Goal: Information Seeking & Learning: Learn about a topic

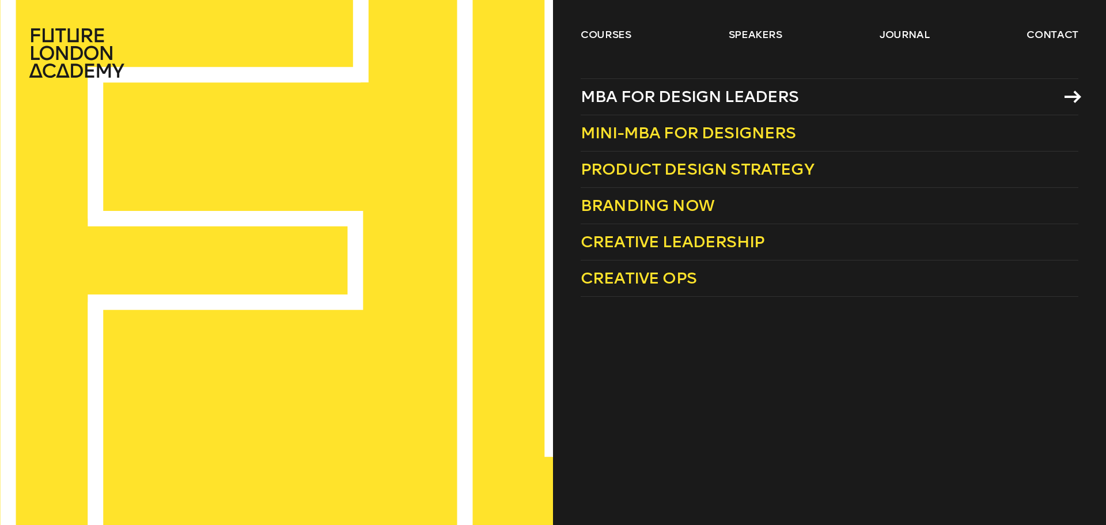
click at [689, 98] on span "MBA for Design Leaders" at bounding box center [690, 96] width 218 height 19
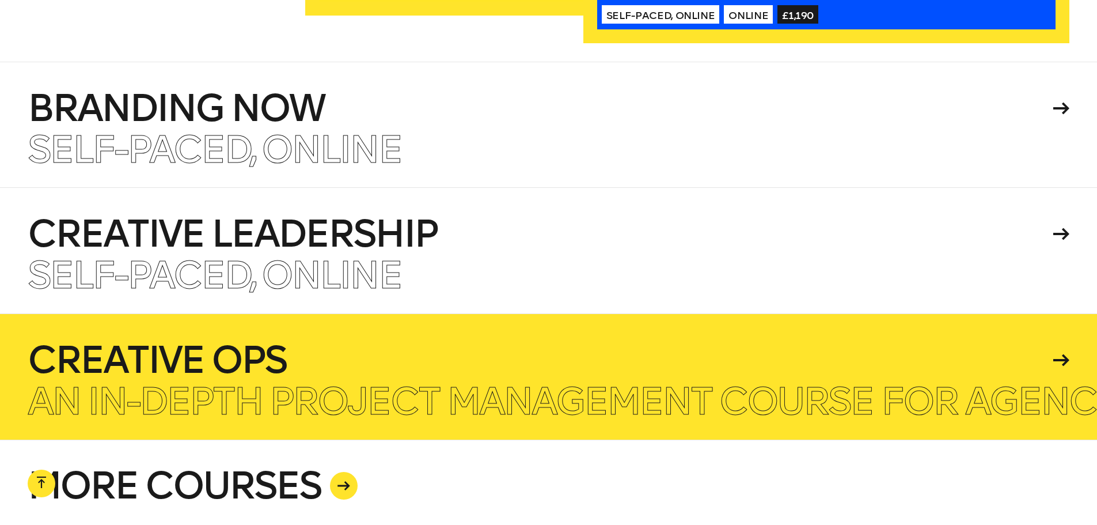
scroll to position [2765, 0]
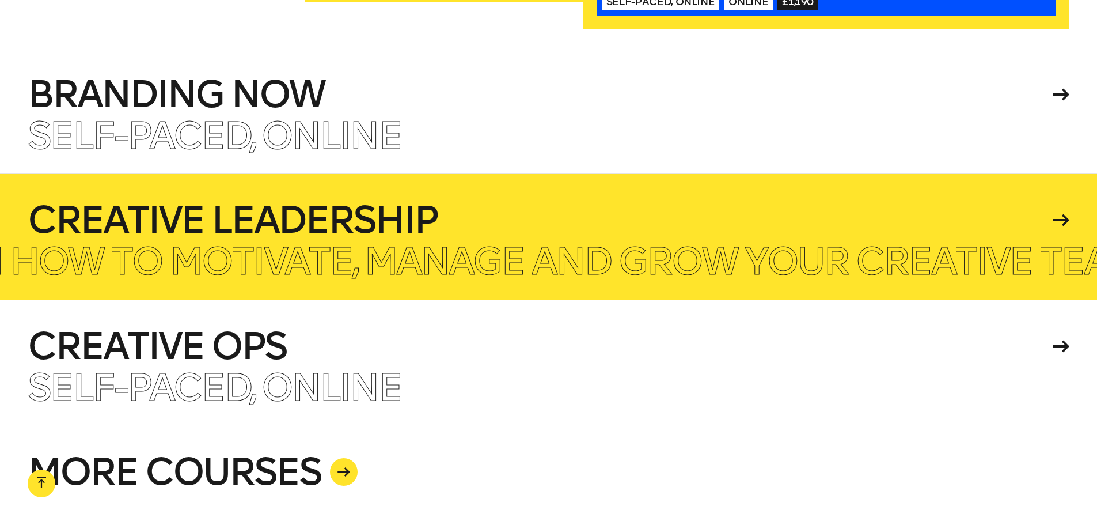
click at [330, 217] on h4 "Creative Leadership" at bounding box center [539, 220] width 1022 height 37
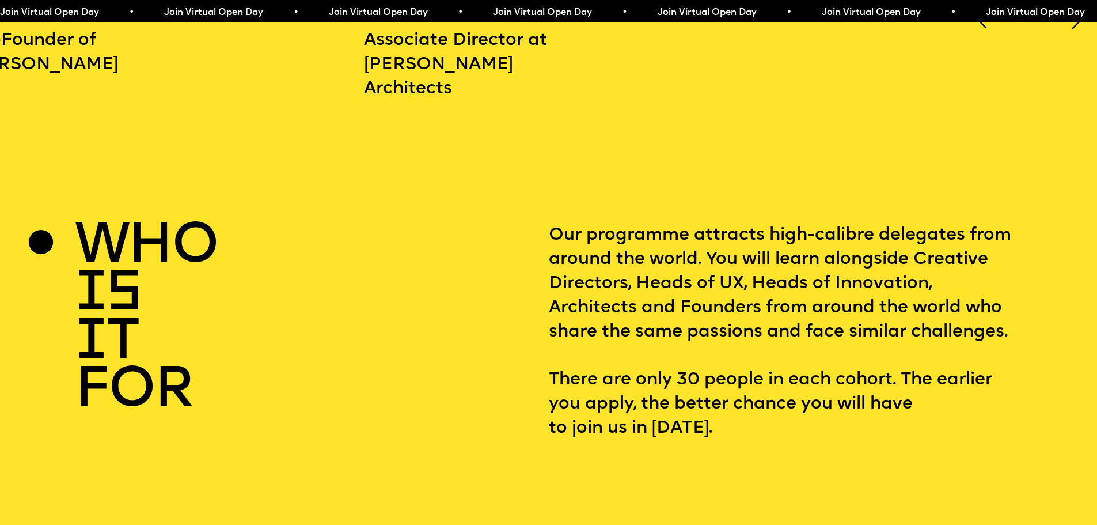
scroll to position [2074, 0]
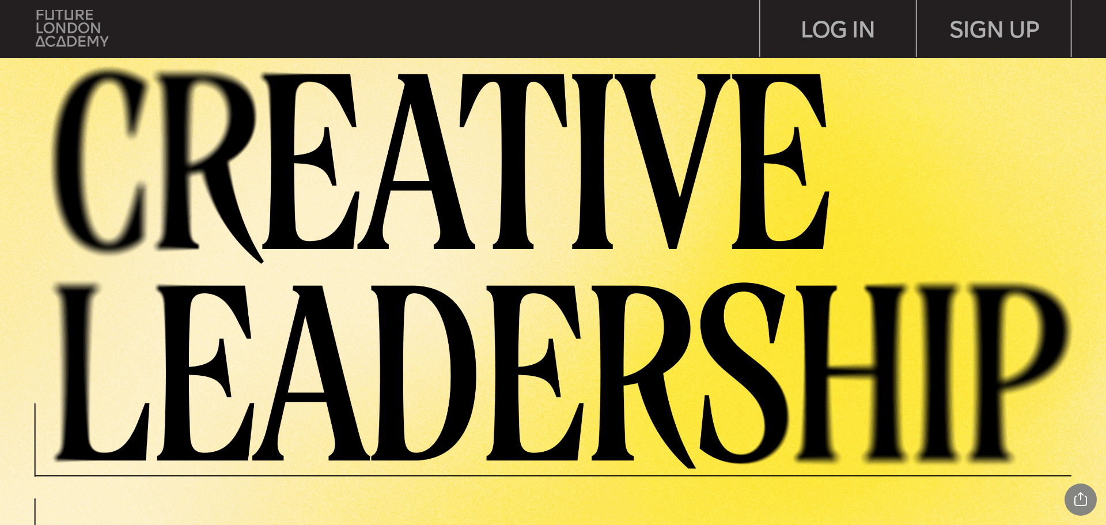
click at [88, 36] on img at bounding box center [72, 28] width 73 height 37
